Goal: Task Accomplishment & Management: Complete application form

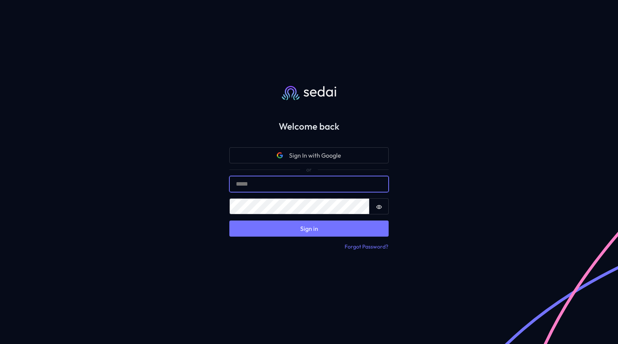
click at [311, 183] on input "Email" at bounding box center [308, 184] width 159 height 16
type input "**********"
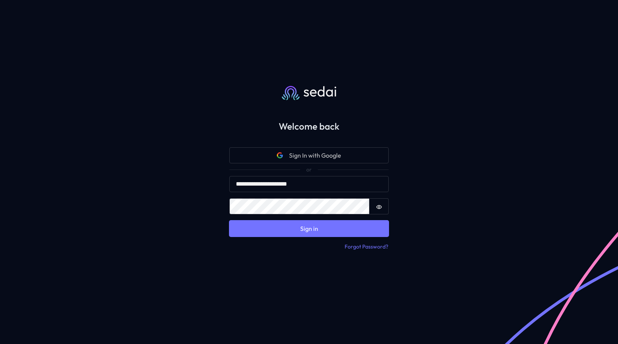
click at [302, 229] on button "Sign in" at bounding box center [308, 228] width 159 height 16
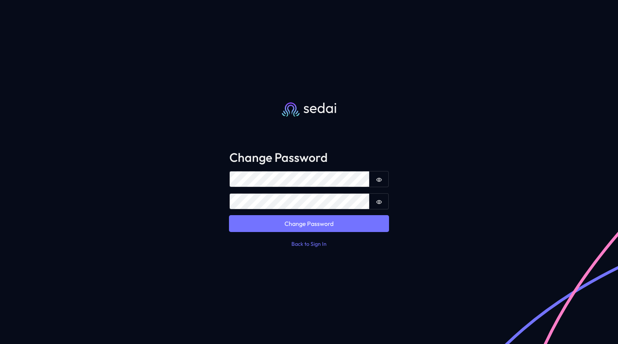
click at [315, 227] on button "Change Password" at bounding box center [308, 223] width 159 height 16
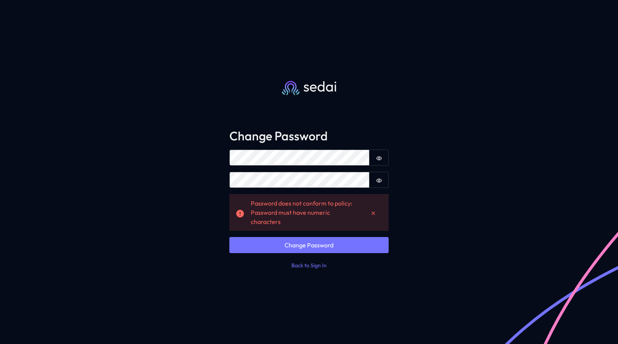
click at [461, 250] on div "Change Password Password Password is hidden Confirm Password Password is hidden…" at bounding box center [309, 172] width 618 height 344
click at [436, 191] on div "Change Password Password Password is hidden Confirm Password Password is hidden…" at bounding box center [309, 172] width 618 height 344
click at [374, 214] on icon "Dismiss alert" at bounding box center [373, 213] width 6 height 6
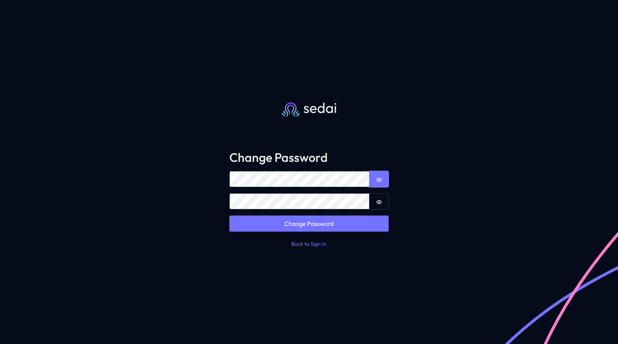
click at [380, 179] on icon "Show password" at bounding box center [379, 180] width 6 height 6
click at [379, 200] on icon "Show password" at bounding box center [379, 202] width 6 height 6
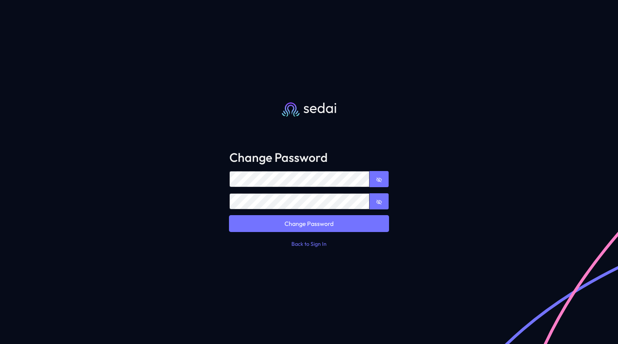
click at [315, 223] on button "Change Password" at bounding box center [308, 223] width 159 height 16
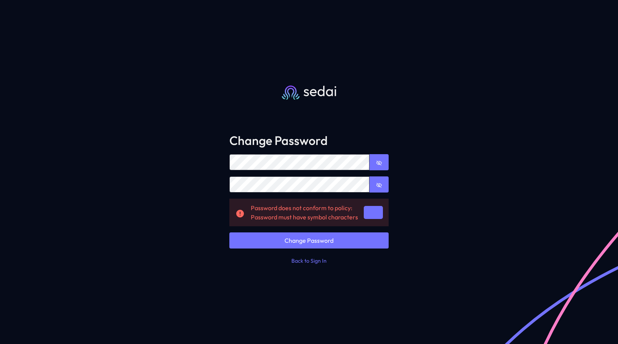
click at [373, 215] on icon "Dismiss alert" at bounding box center [373, 213] width 6 height 6
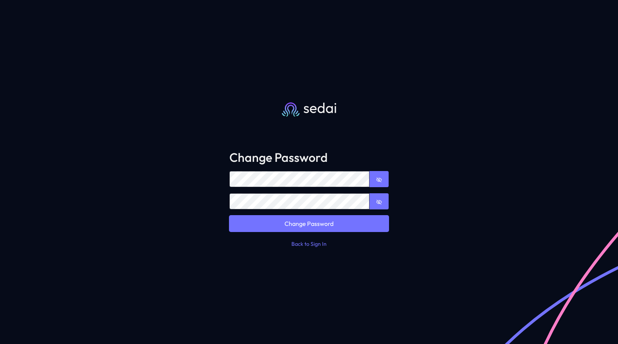
click at [313, 223] on button "Change Password" at bounding box center [308, 223] width 159 height 16
